Goal: Navigation & Orientation: Find specific page/section

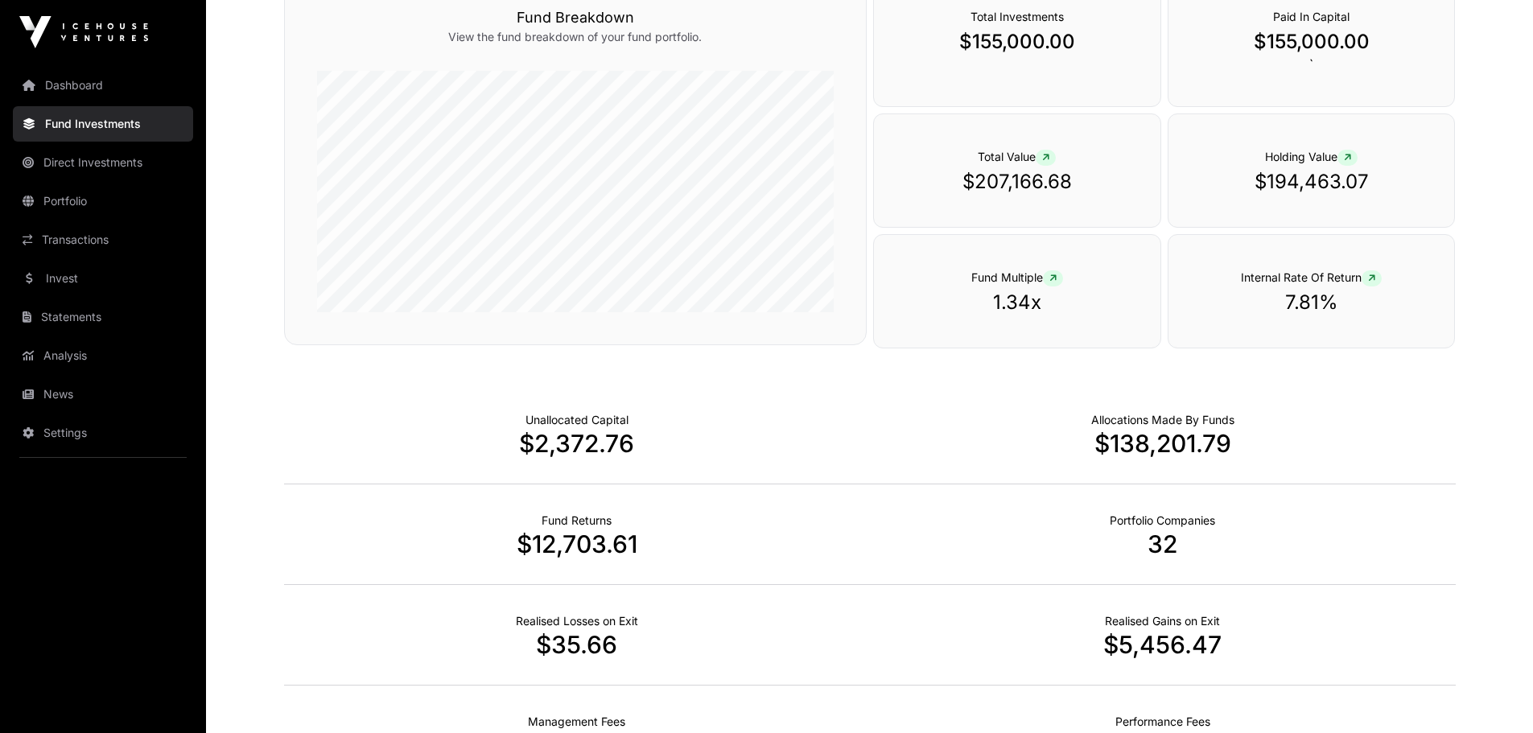
scroll to position [241, 0]
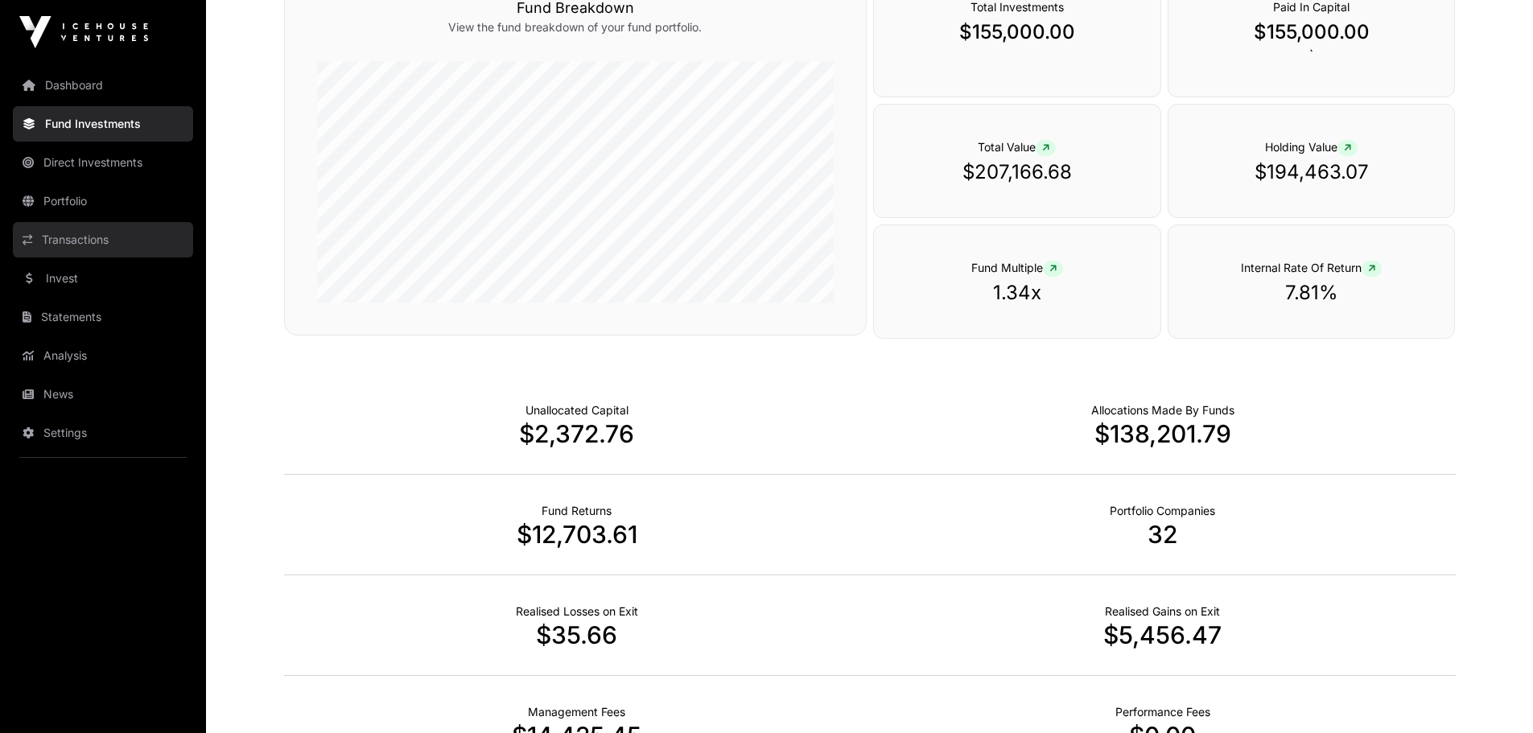
click at [85, 228] on link "Transactions" at bounding box center [103, 239] width 180 height 35
click at [75, 240] on link "Transactions" at bounding box center [103, 239] width 180 height 35
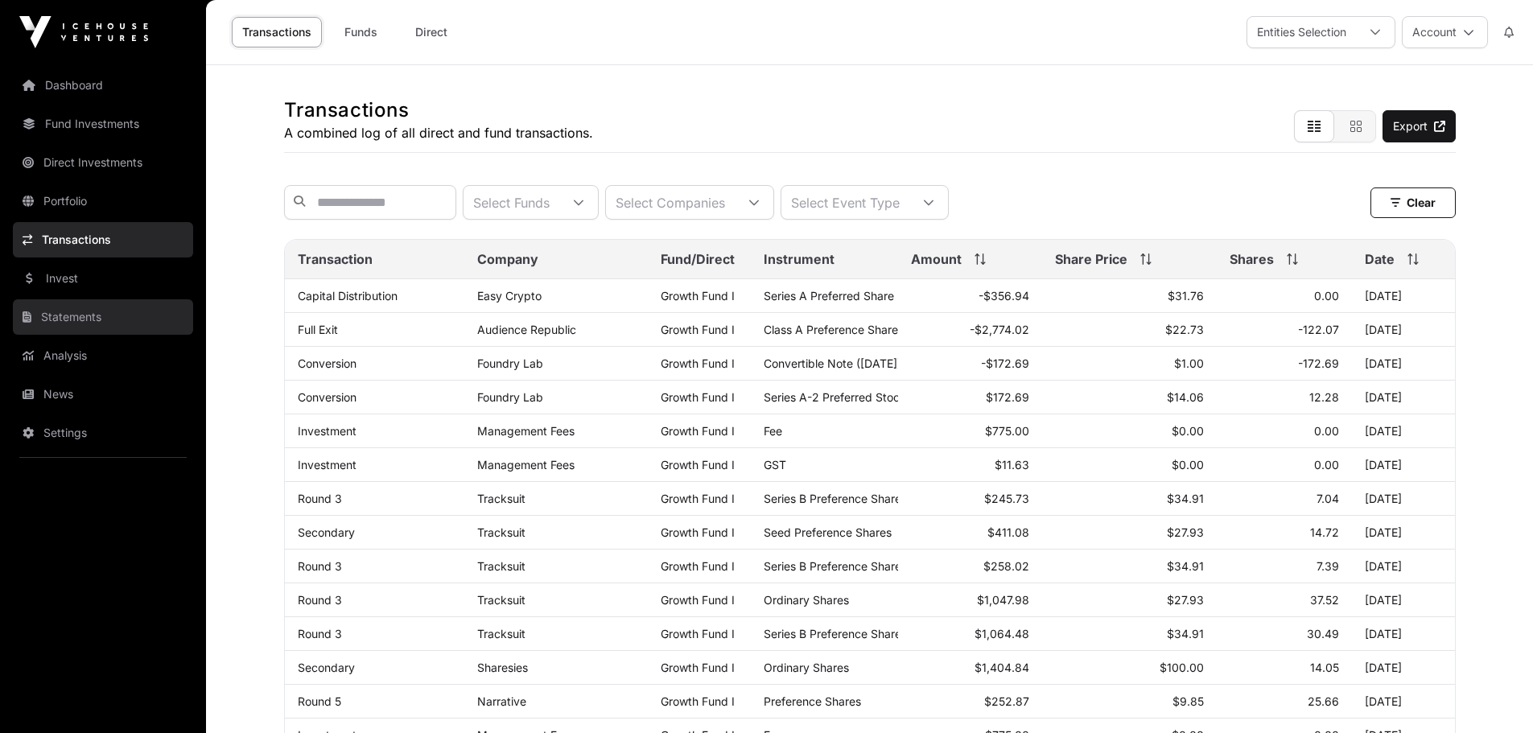
click at [129, 319] on link "Statements" at bounding box center [103, 316] width 180 height 35
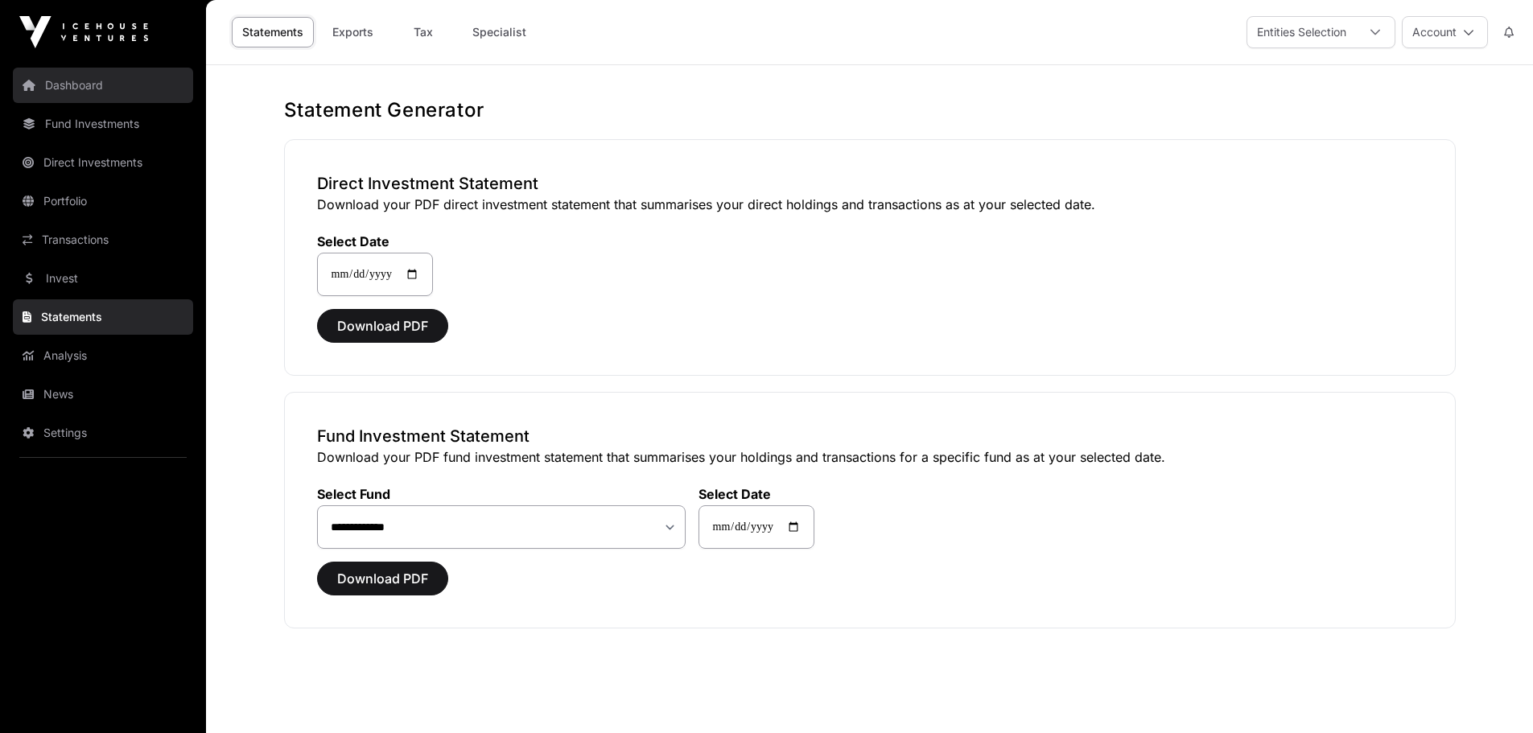
click at [105, 88] on link "Dashboard" at bounding box center [103, 85] width 180 height 35
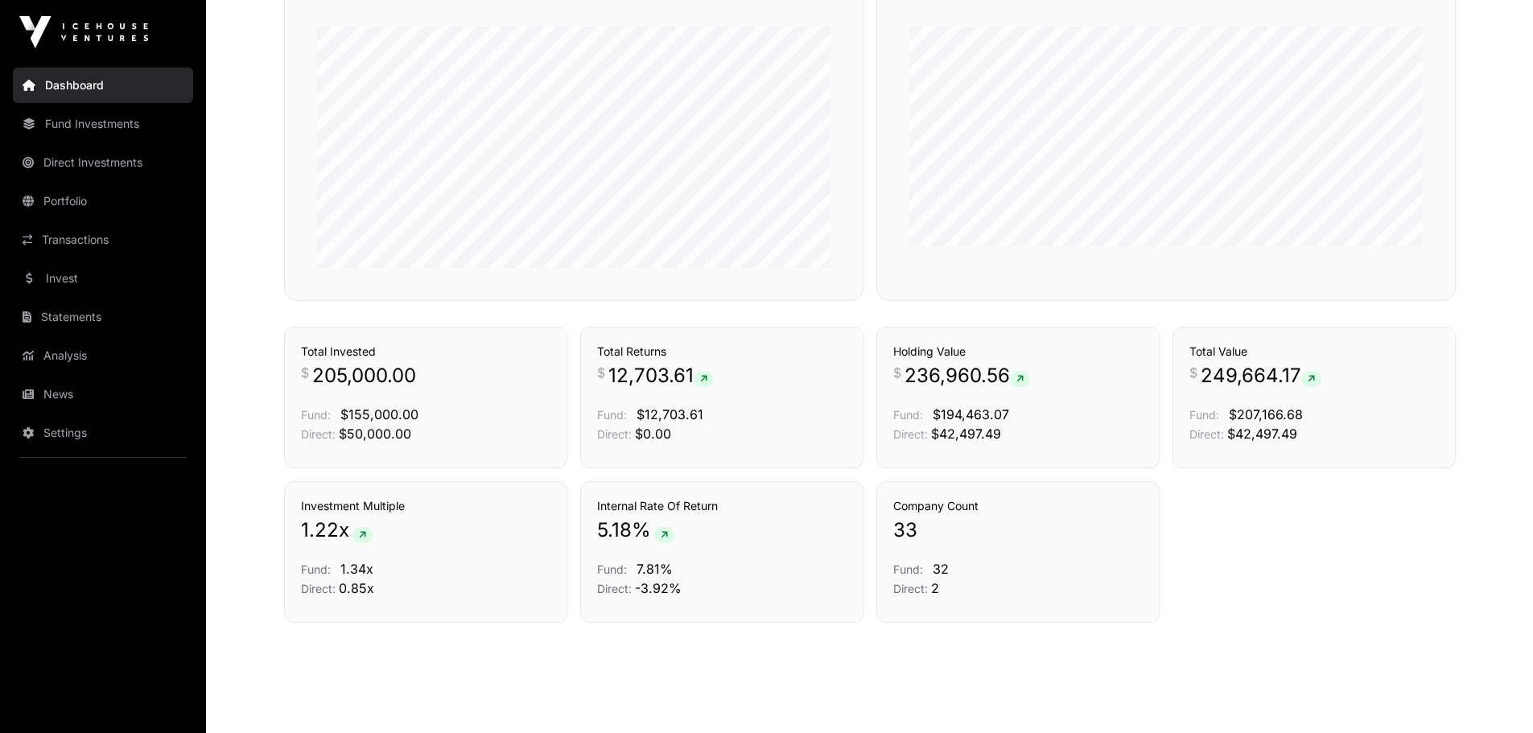
scroll to position [784, 0]
